Goal: Information Seeking & Learning: Learn about a topic

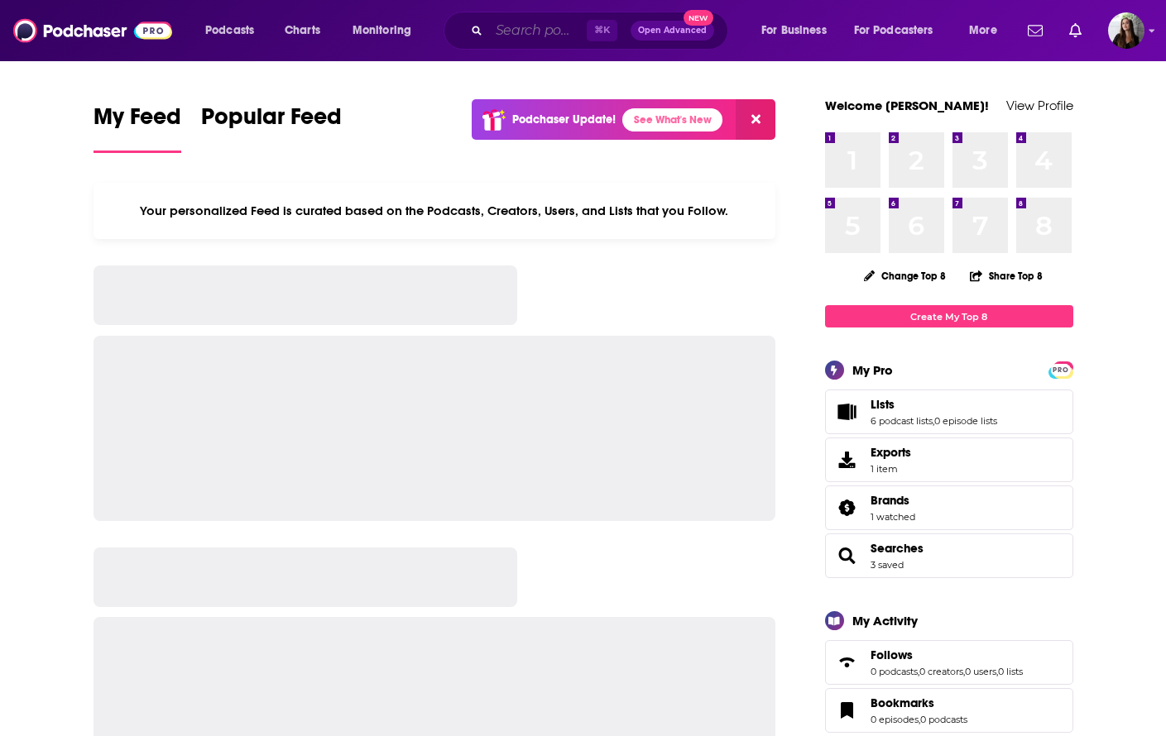
click at [509, 38] on input "Search podcasts, credits, & more..." at bounding box center [538, 30] width 98 height 26
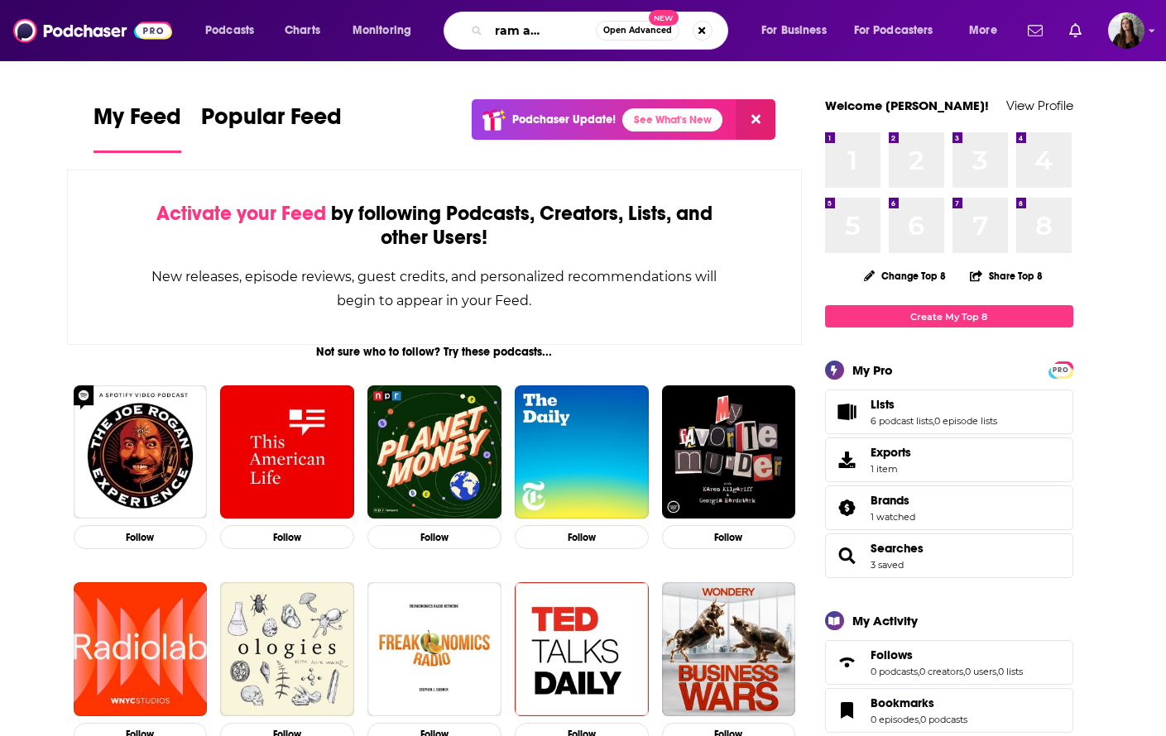
scroll to position [0, 56]
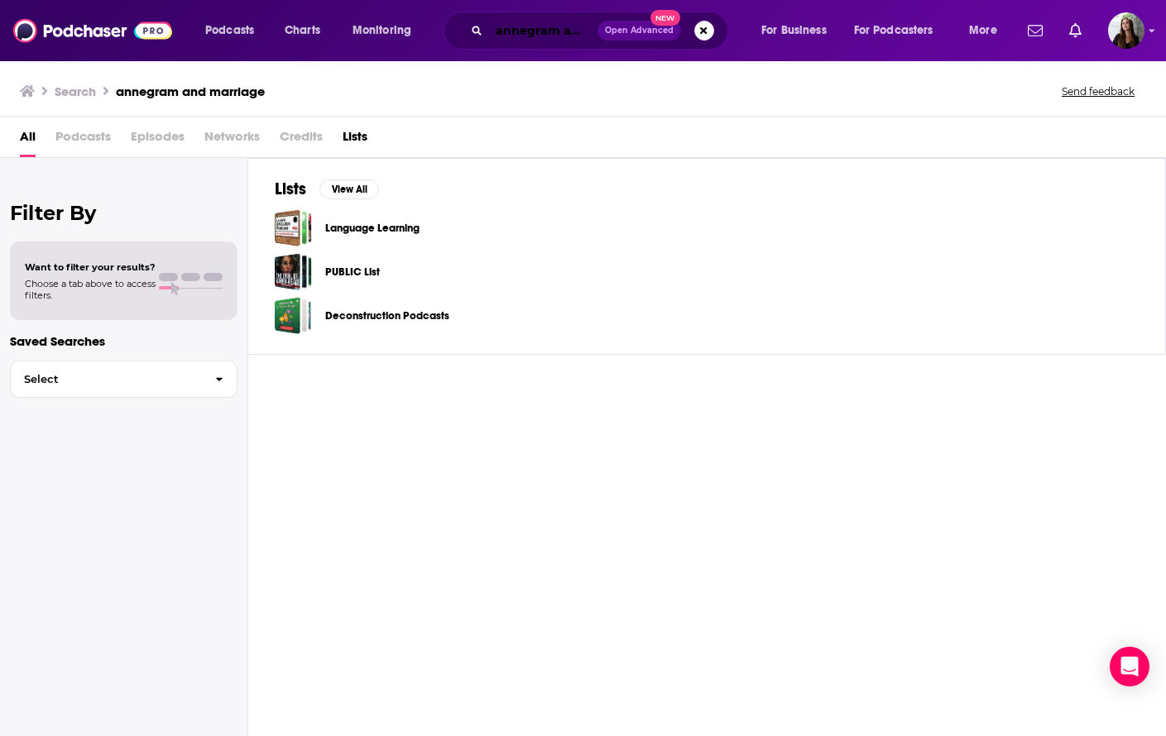
click at [535, 29] on input "annegram and marriage" at bounding box center [543, 30] width 108 height 26
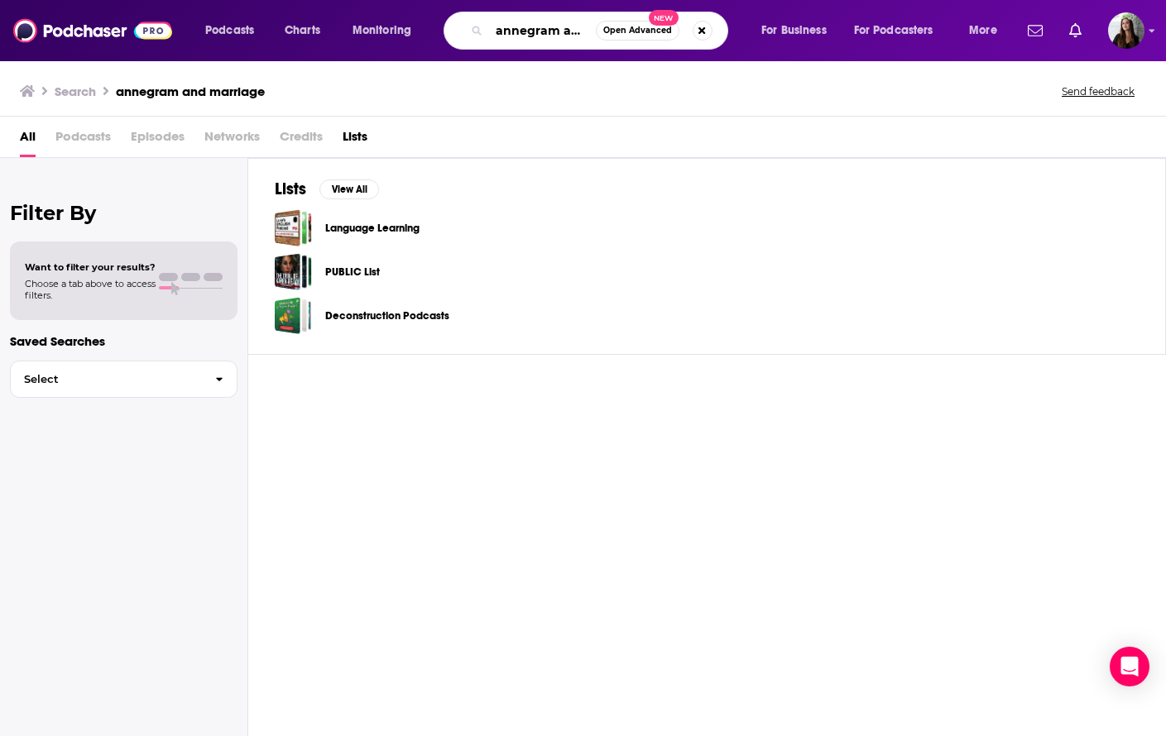
click at [535, 29] on input "annegram and marriage" at bounding box center [542, 30] width 107 height 26
paste input "Enneagram and M"
type input "Enneagram and Marriage"
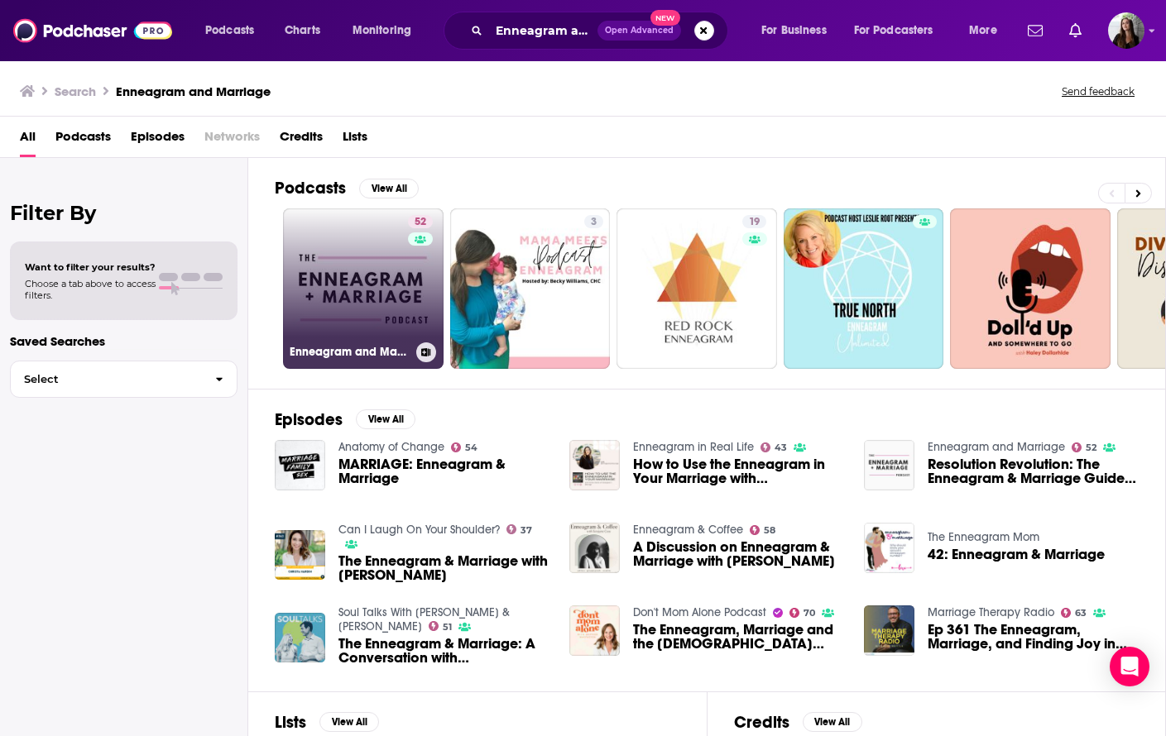
click at [369, 284] on link "52 Enneagram and Marriage" at bounding box center [363, 288] width 161 height 161
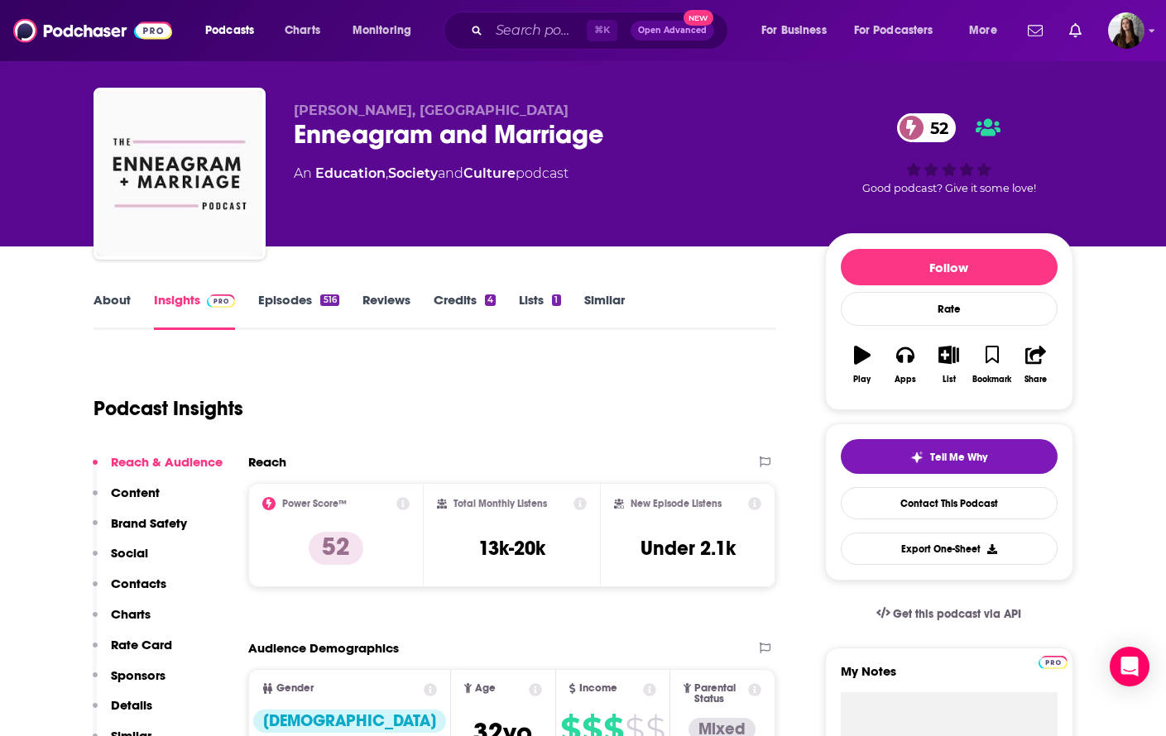
scroll to position [26, 0]
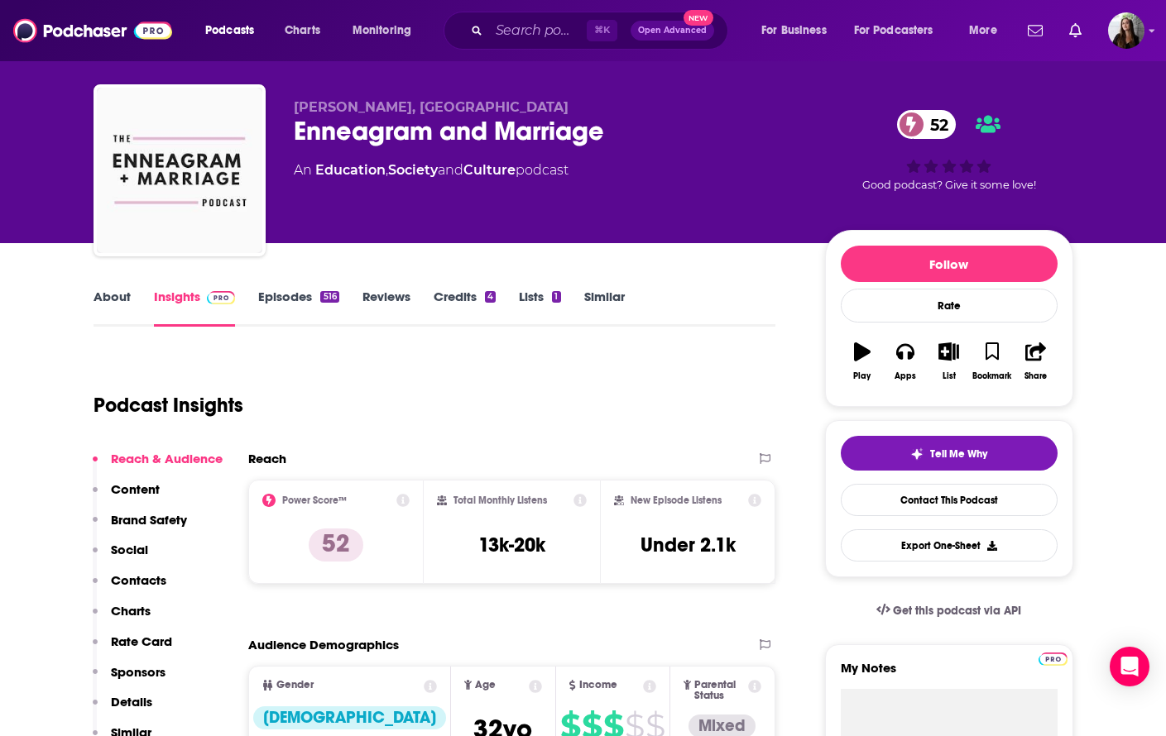
click at [305, 295] on link "Episodes 516" at bounding box center [298, 308] width 80 height 38
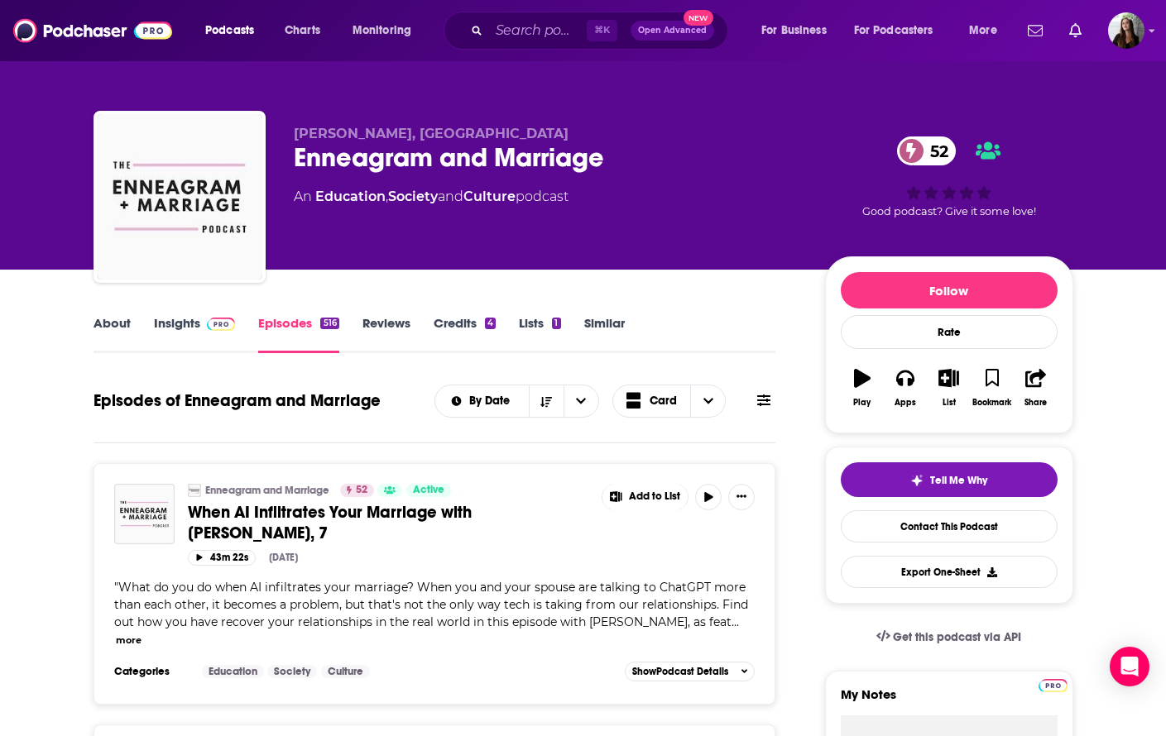
click at [450, 162] on div "Enneagram and Marriage 52" at bounding box center [546, 157] width 505 height 32
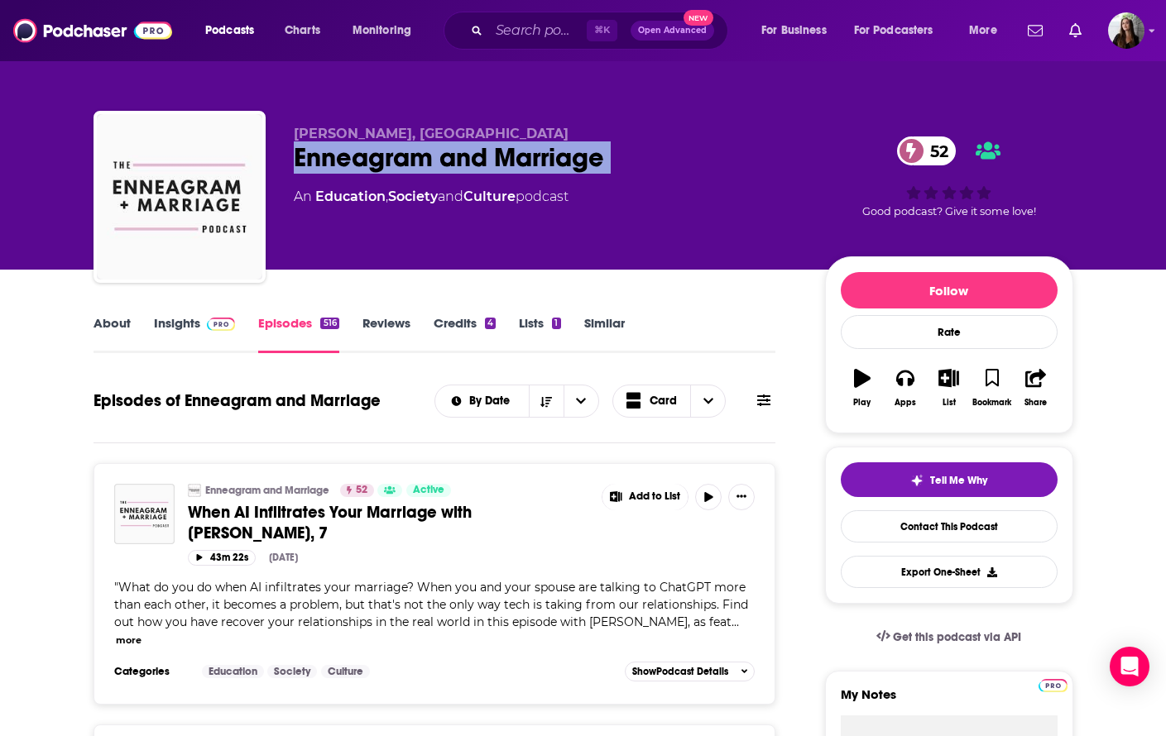
click at [450, 162] on div "Enneagram and Marriage 52" at bounding box center [546, 157] width 505 height 32
